Goal: Information Seeking & Learning: Learn about a topic

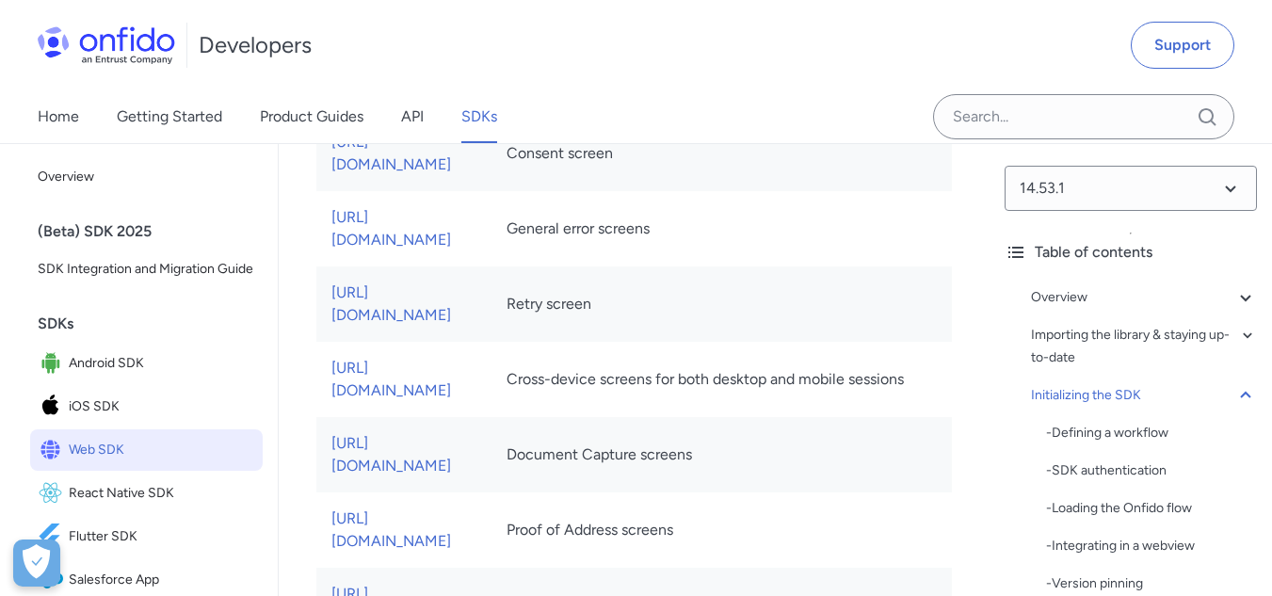
scroll to position [11788, 0]
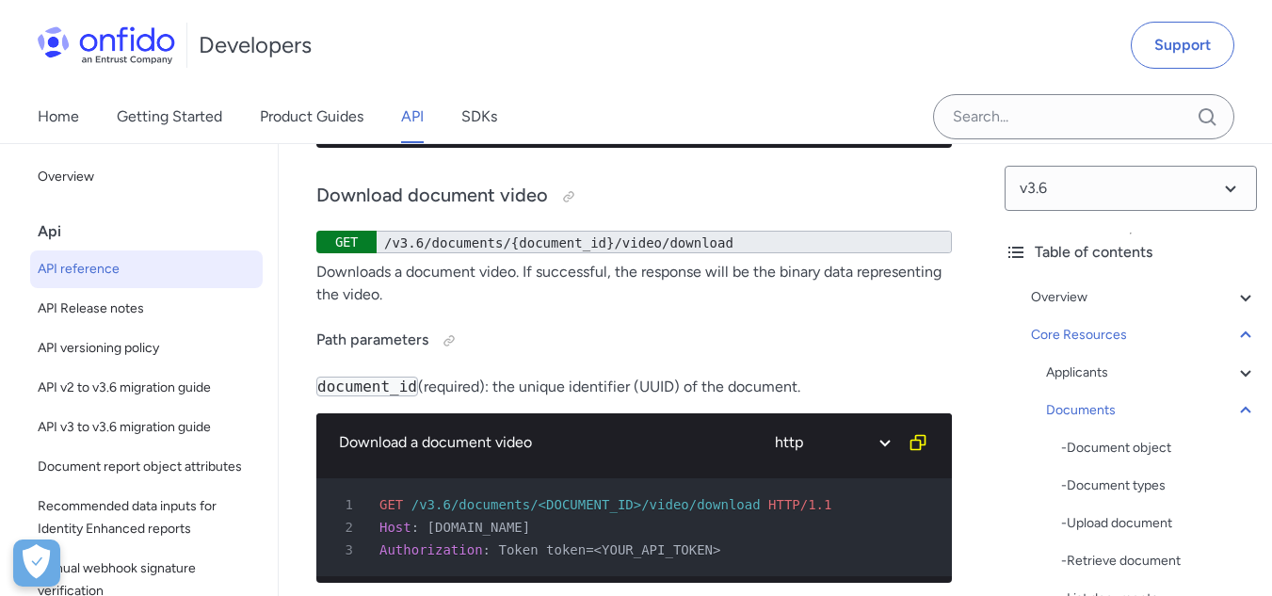
scroll to position [42625, 0]
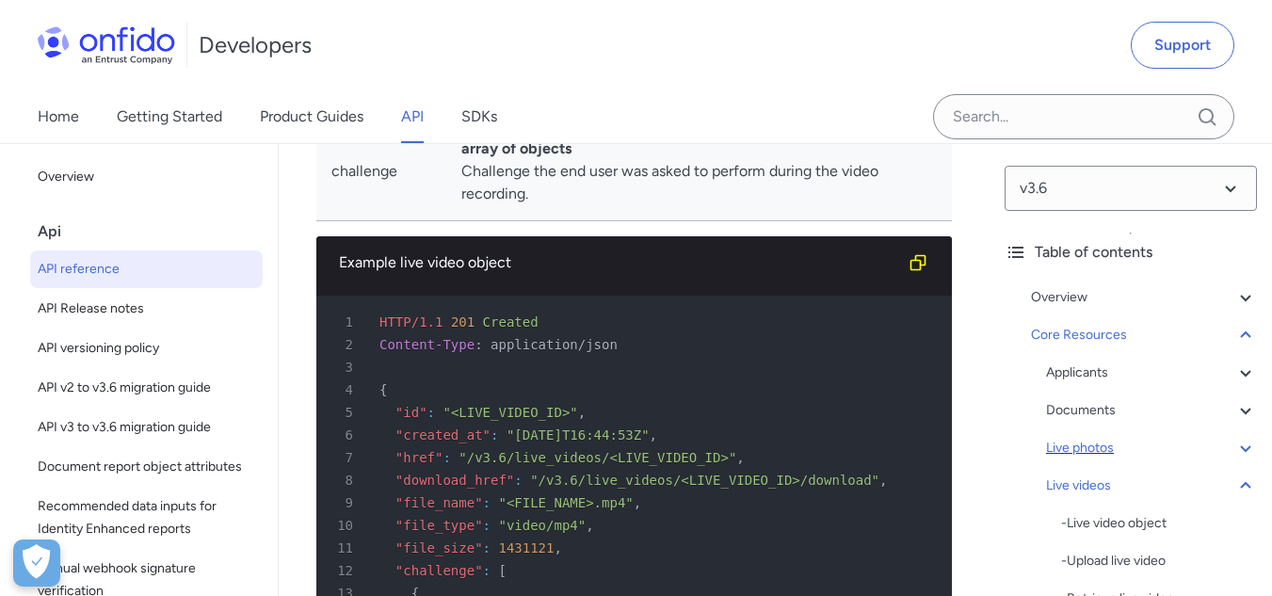
scroll to position [94, 0]
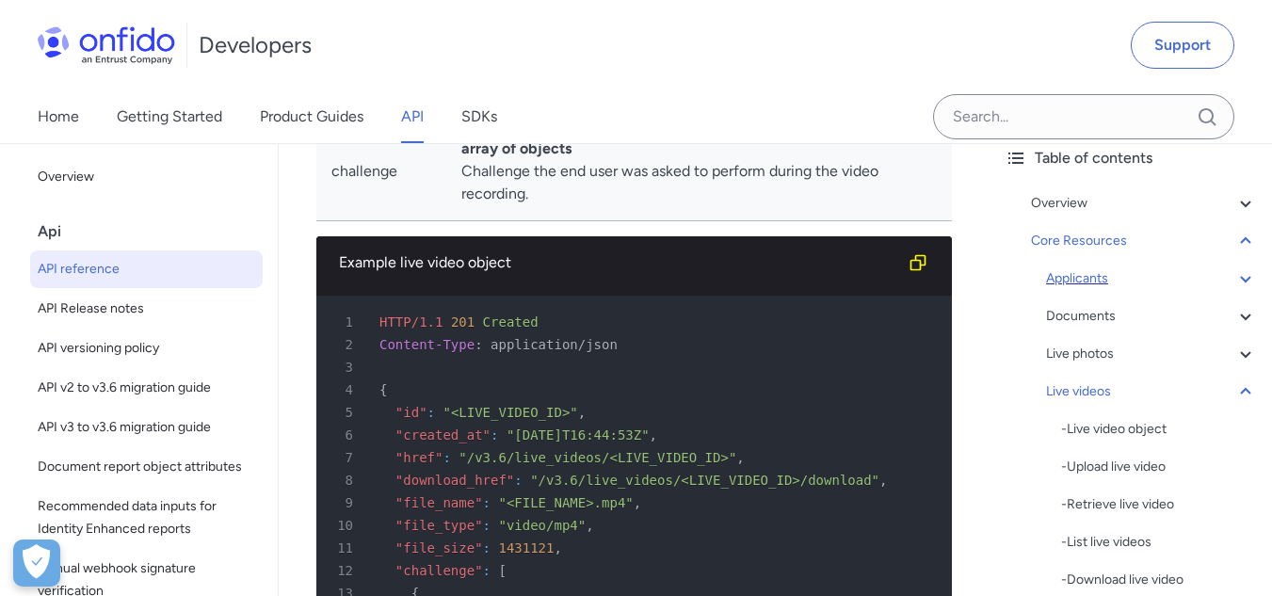
click at [1128, 281] on div "Applicants" at bounding box center [1151, 278] width 211 height 23
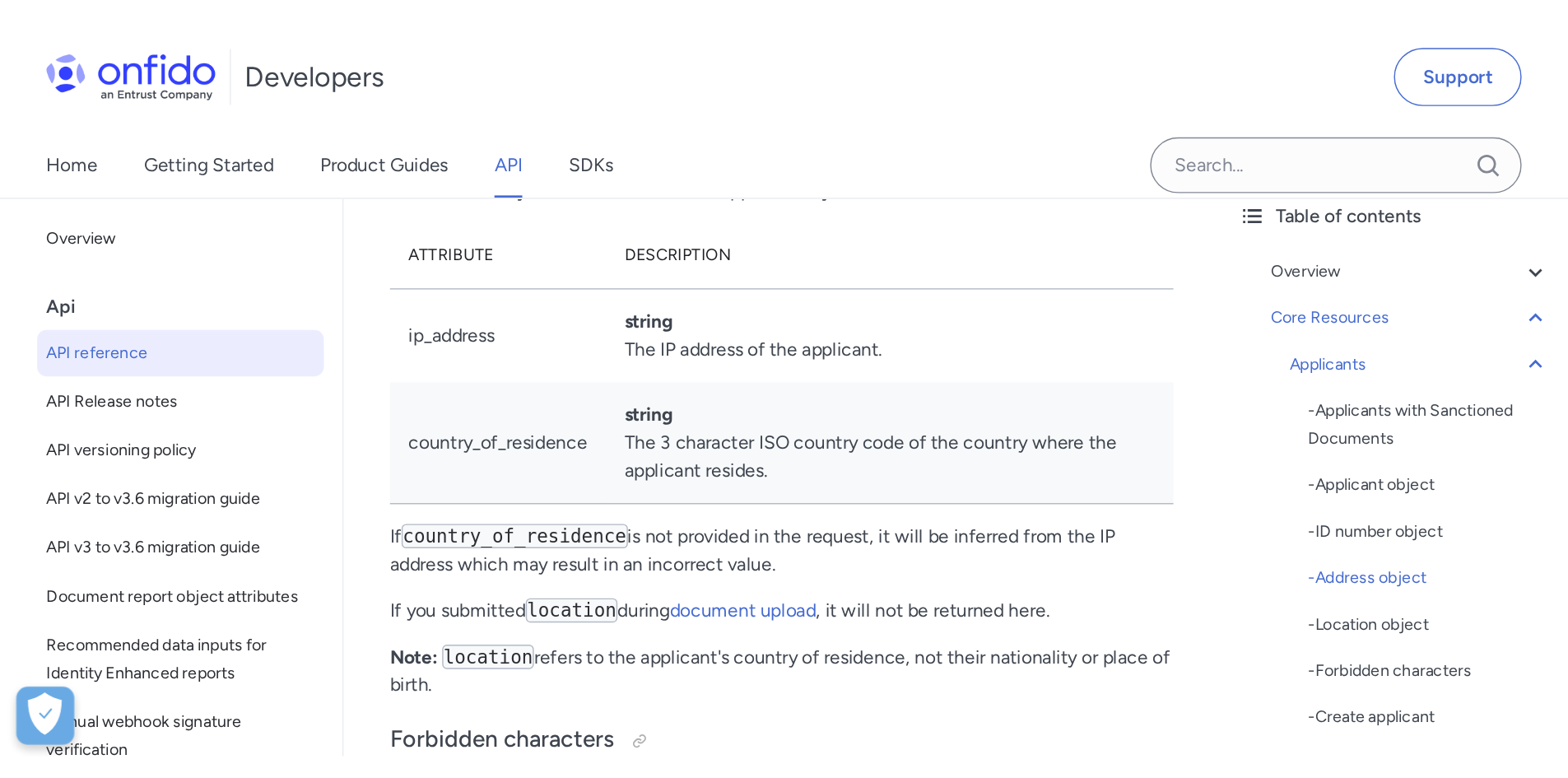
scroll to position [23725, 0]
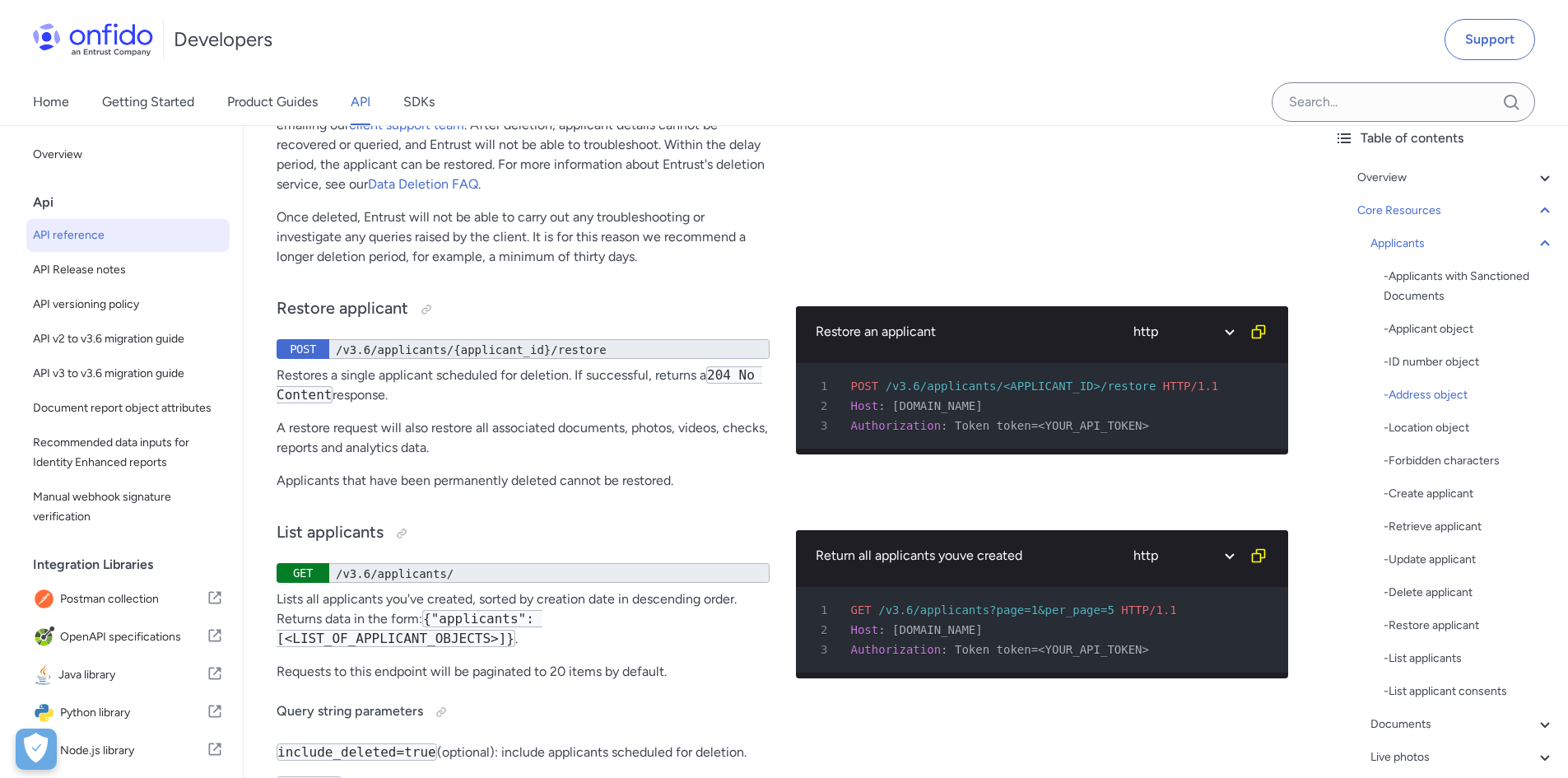
click at [689, 101] on div "Home Getting Started Product Guides API SDKs" at bounding box center [784, 101] width 1568 height 46
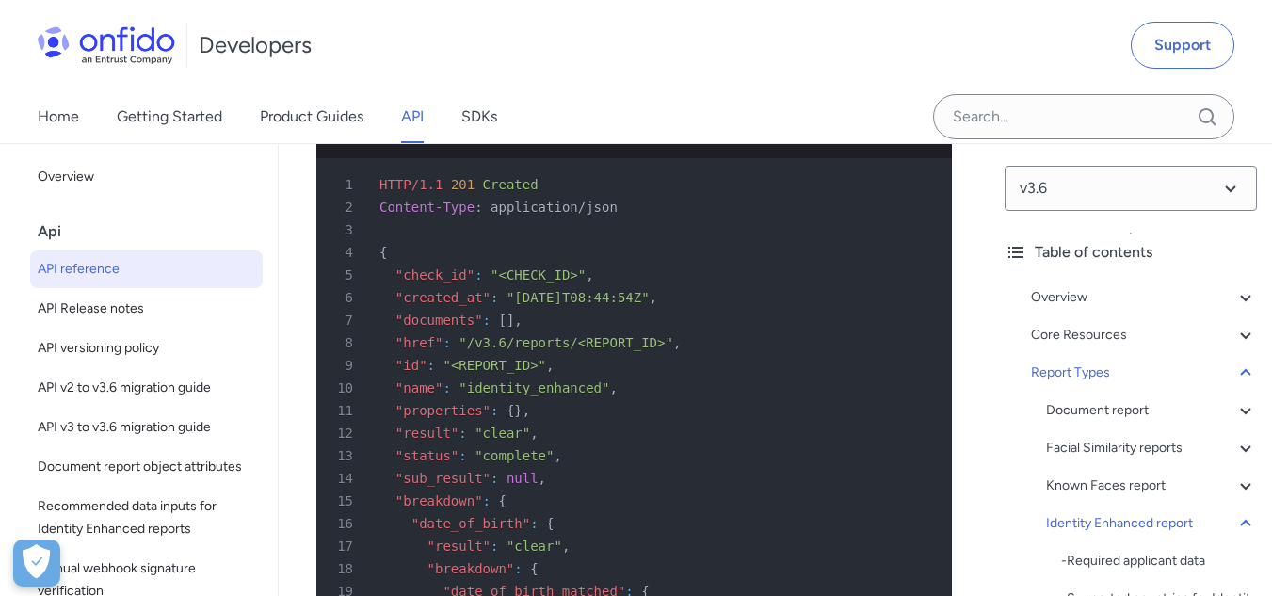
scroll to position [143514, 0]
